Goal: Task Accomplishment & Management: Manage account settings

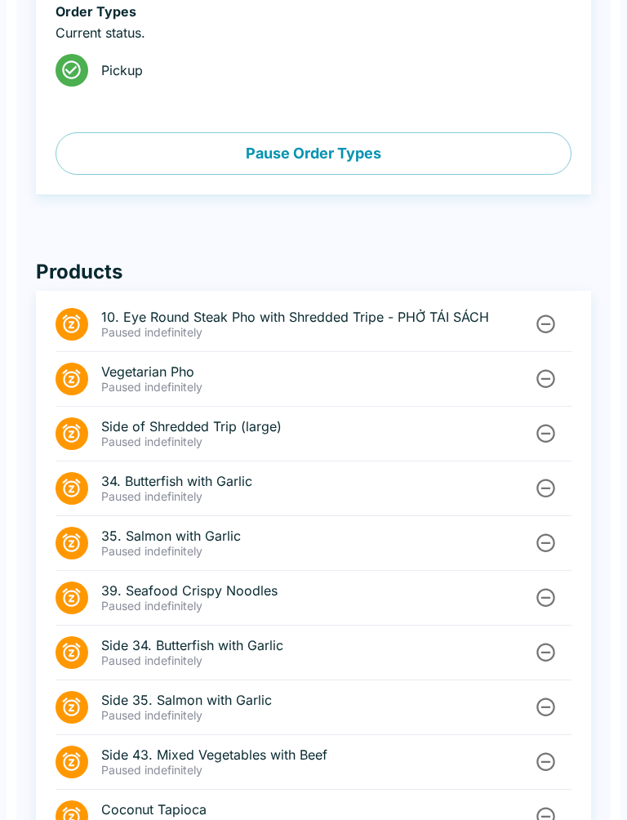
scroll to position [657, 0]
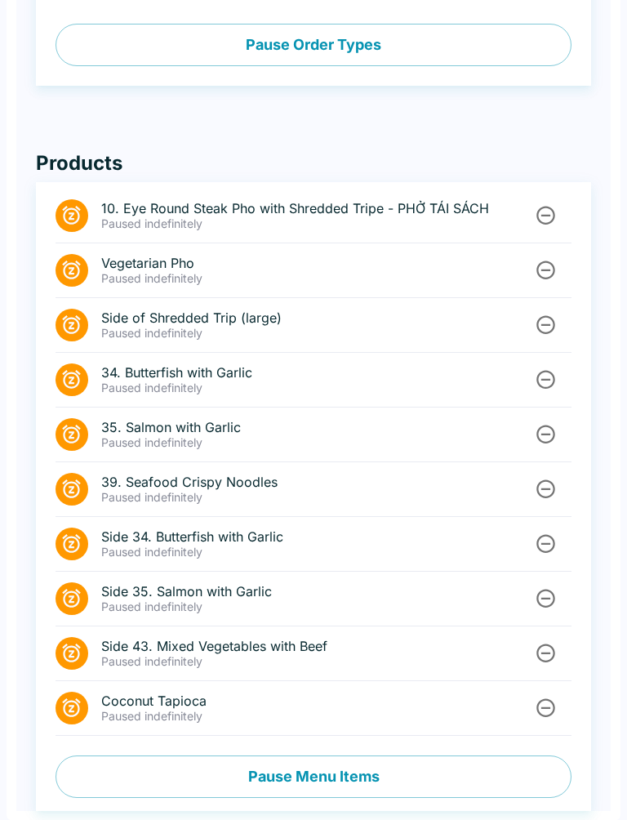
click at [183, 790] on button "Pause Menu Items" at bounding box center [314, 776] width 516 height 42
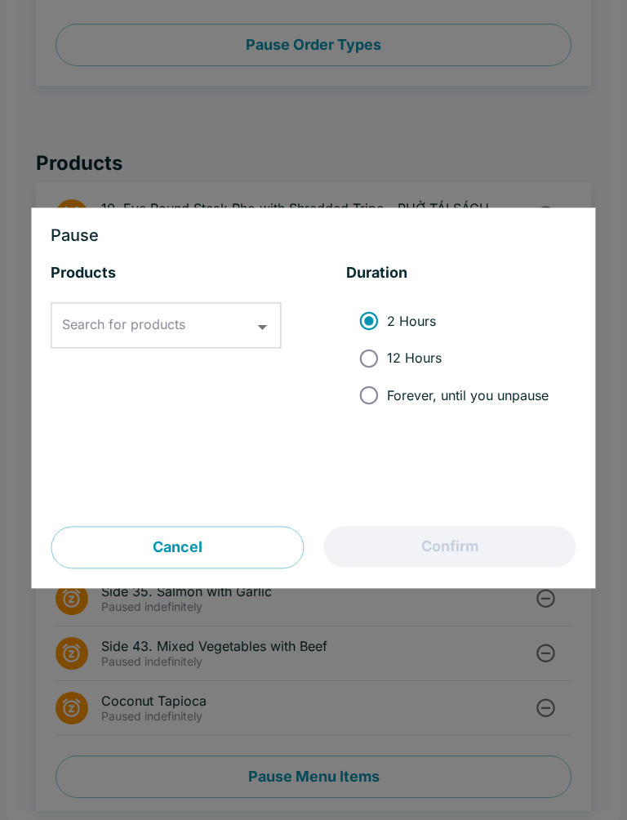
click at [374, 387] on input "Forever, until you unpause" at bounding box center [368, 394] width 37 height 37
radio input "true"
click at [91, 331] on div "Search for products Search for products" at bounding box center [166, 326] width 230 height 46
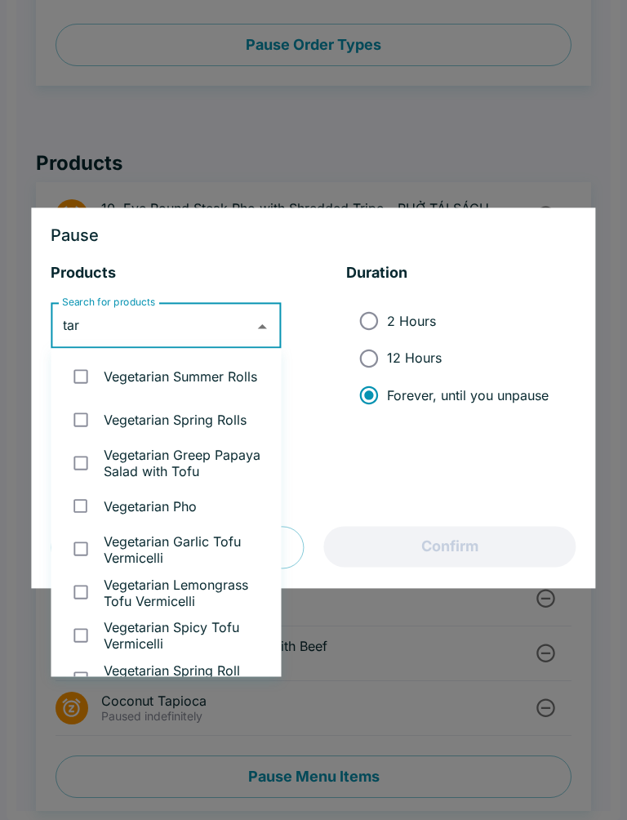
type input "taro"
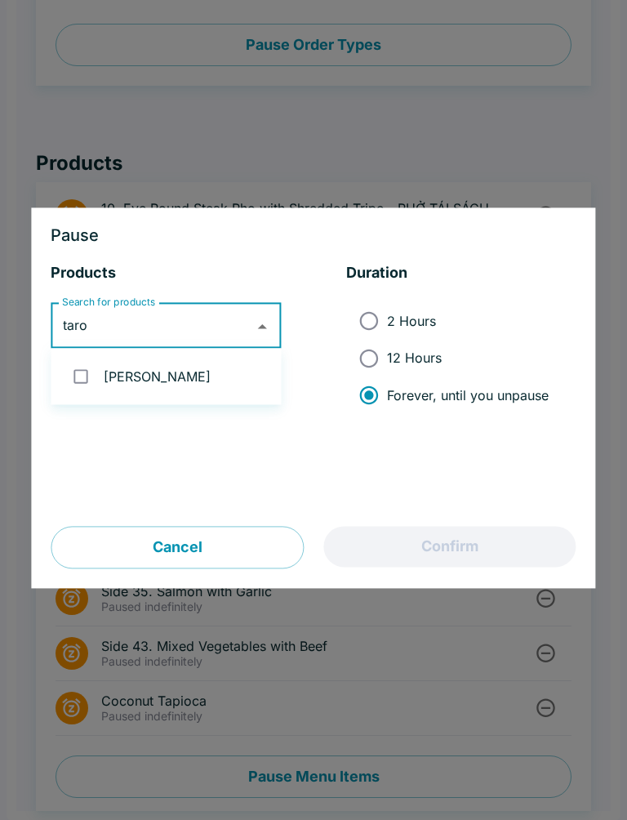
click at [96, 373] on input "checkbox" at bounding box center [81, 376] width 33 height 33
checkbox input "true"
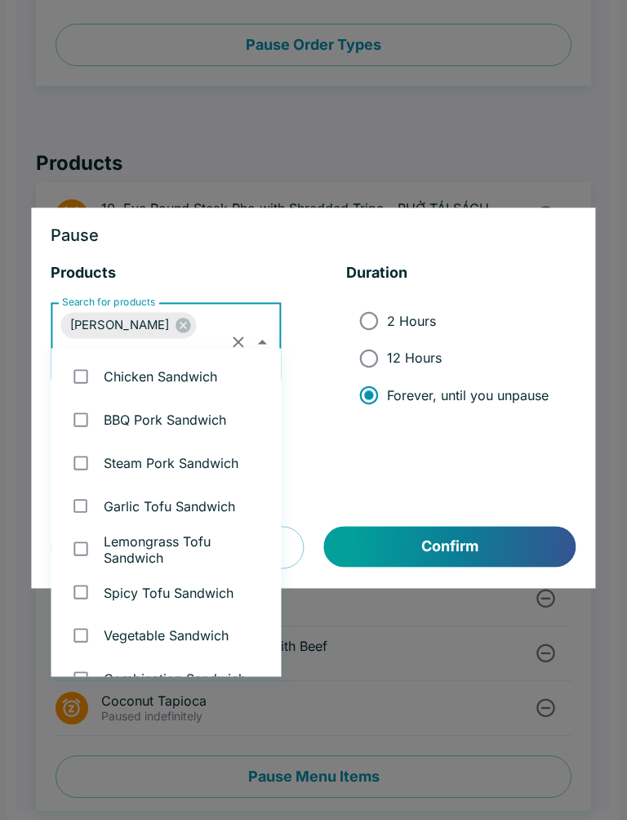
scroll to position [5052, 0]
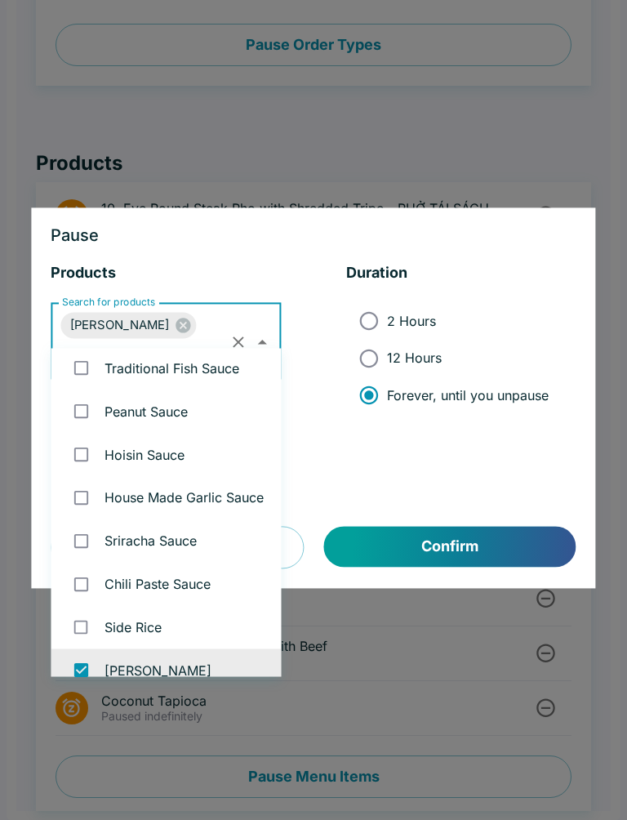
click at [403, 542] on button "Confirm" at bounding box center [450, 547] width 252 height 41
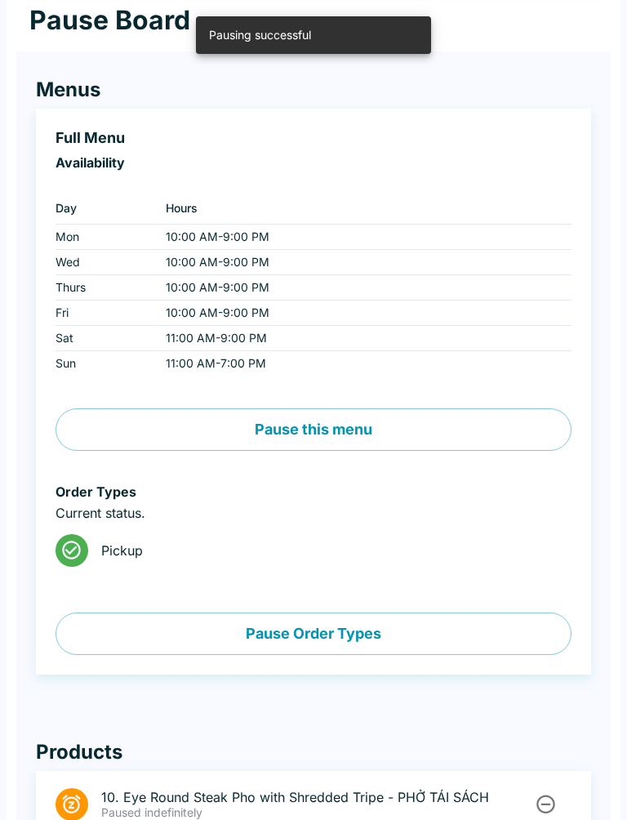
scroll to position [0, 0]
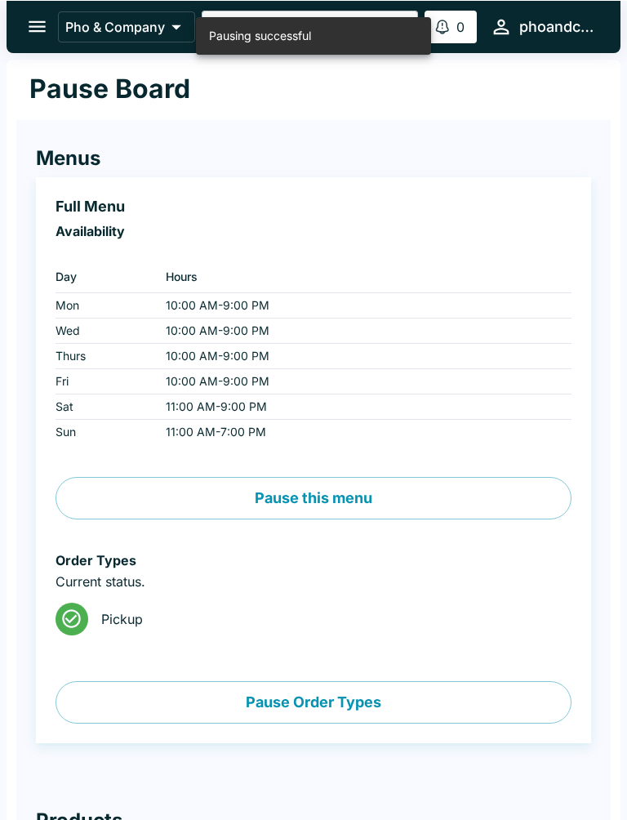
click at [30, 27] on icon "open drawer" at bounding box center [37, 25] width 17 height 11
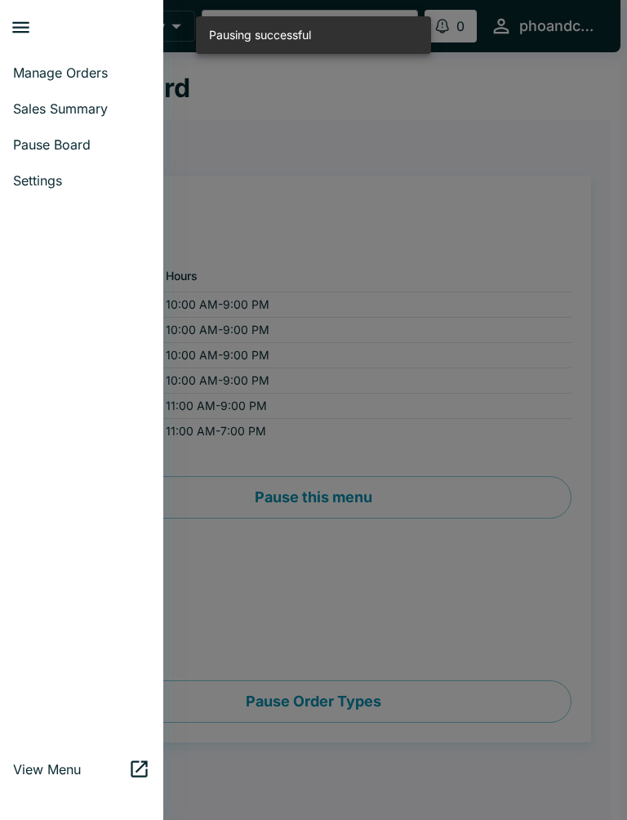
click at [35, 66] on span "Manage Orders" at bounding box center [81, 73] width 137 height 16
